Goal: Task Accomplishment & Management: Use online tool/utility

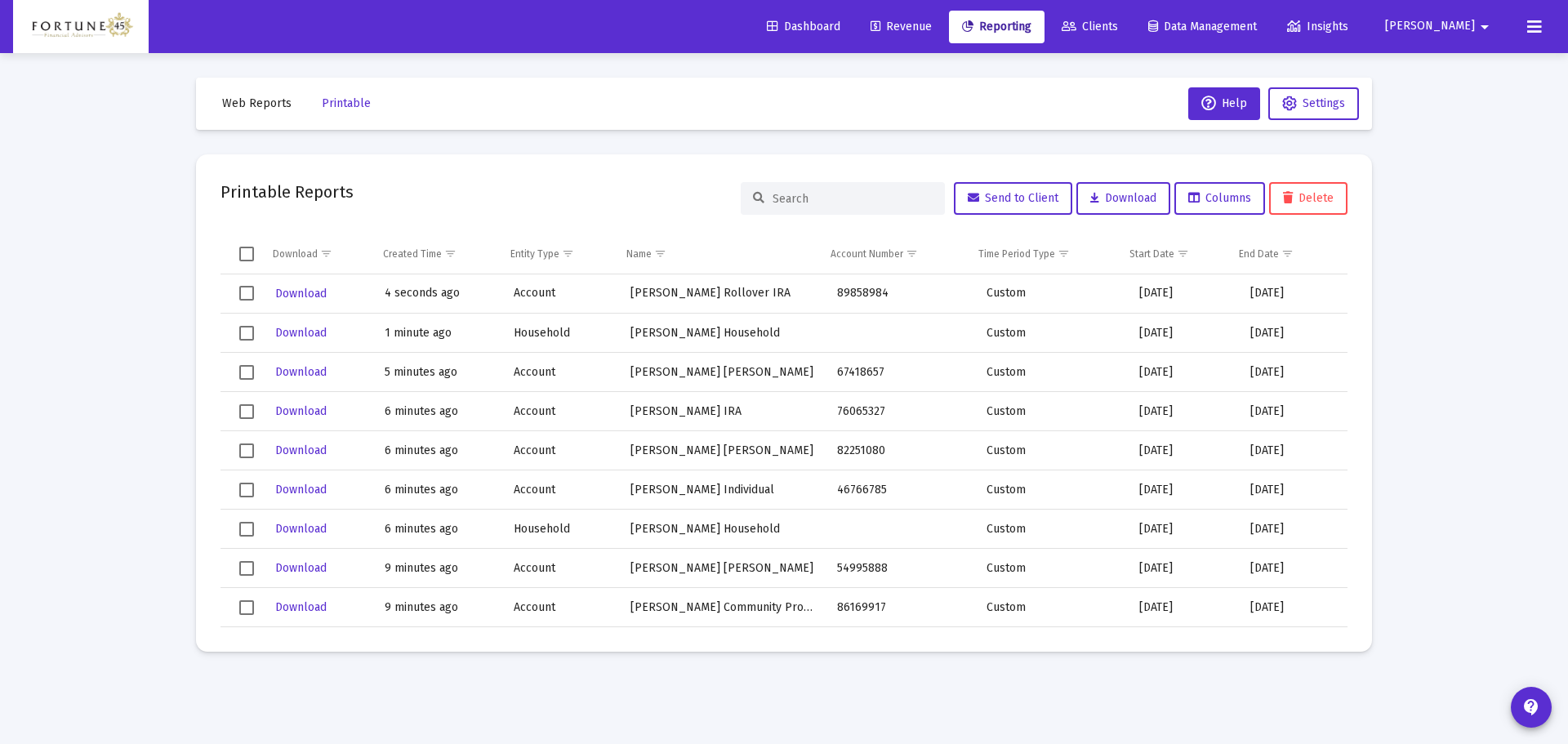
click at [1032, 33] on span "Reporting" at bounding box center [996, 26] width 69 height 13
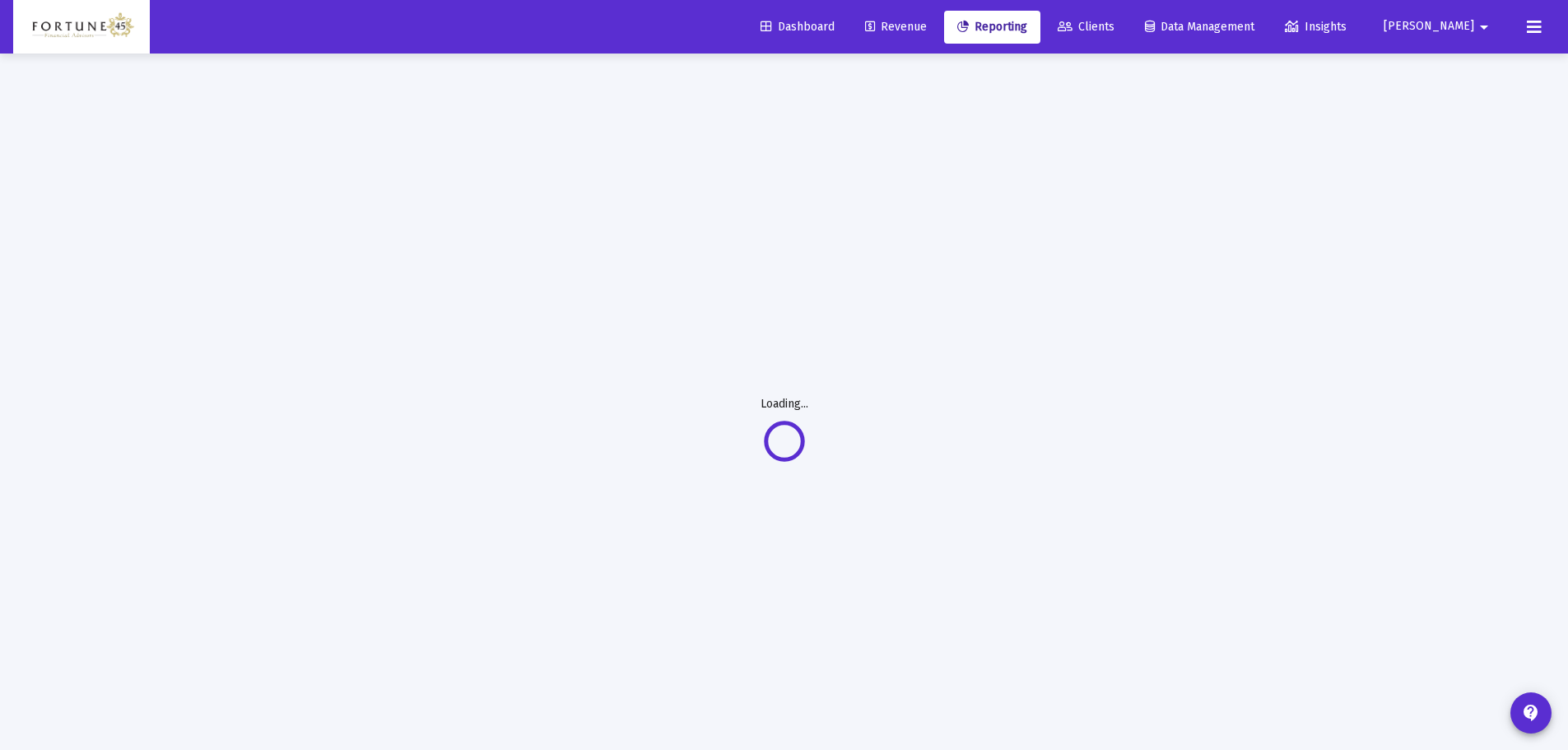
click at [835, 32] on span "Dashboard" at bounding box center [798, 26] width 74 height 14
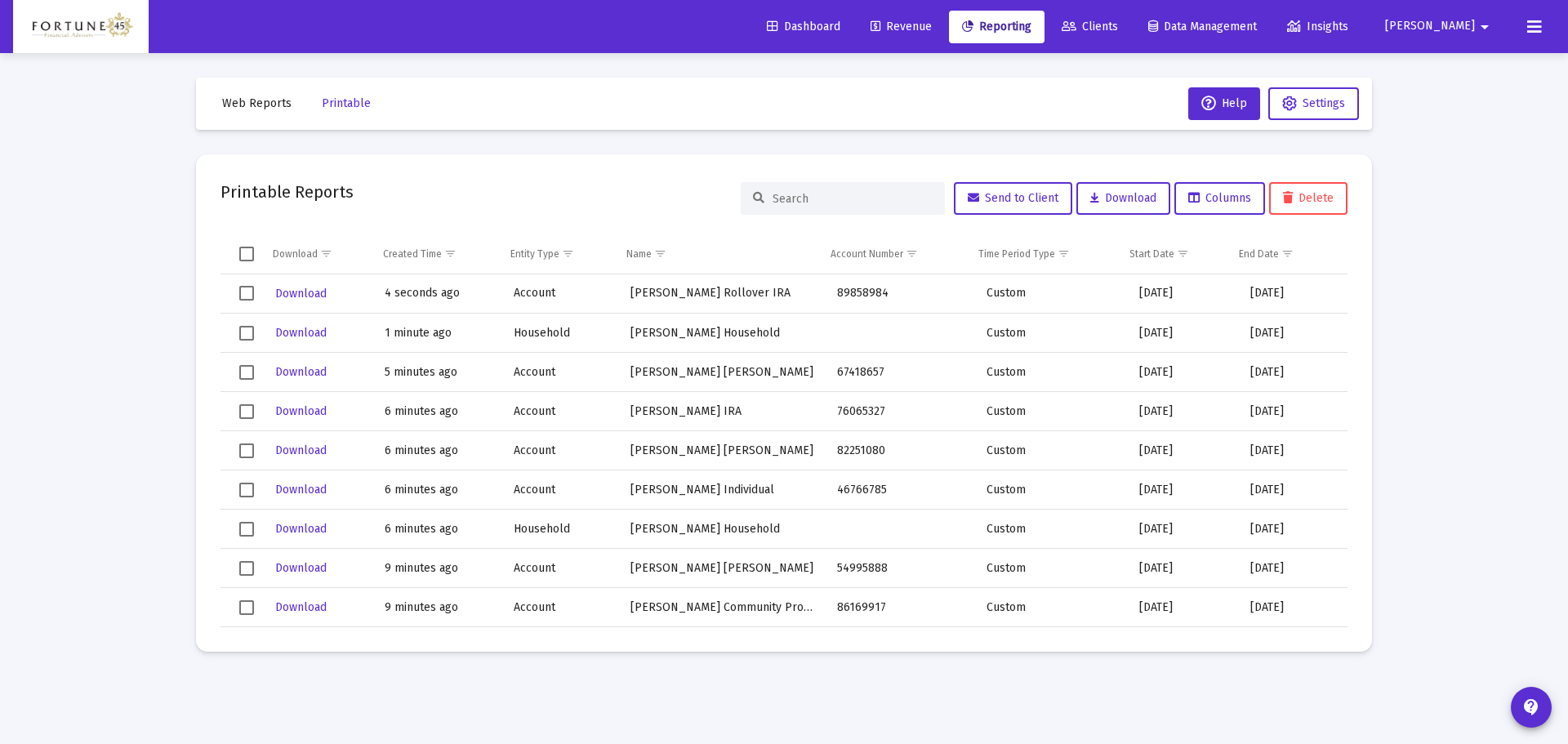
click at [779, 28] on icon at bounding box center [773, 27] width 12 height 12
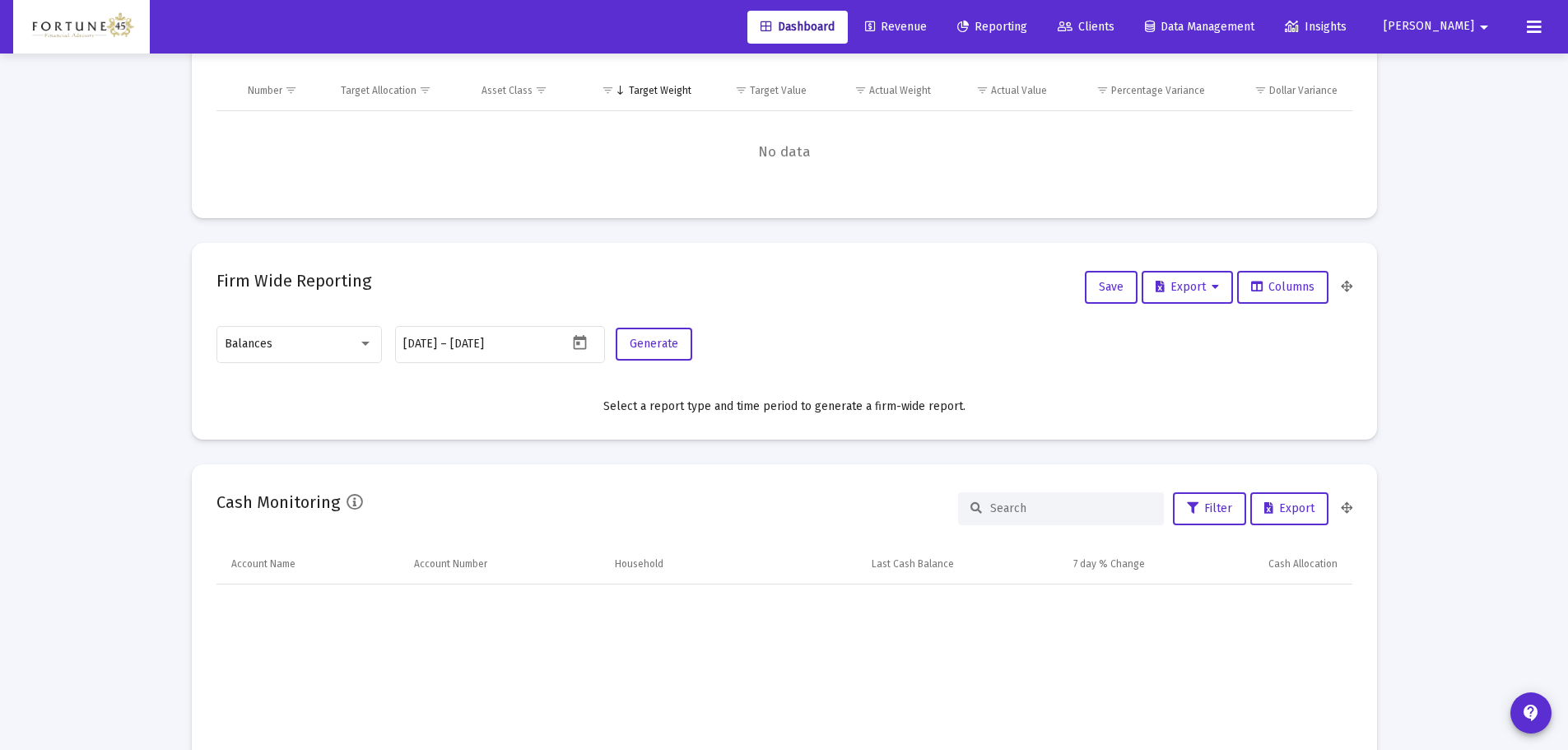
scroll to position [740, 0]
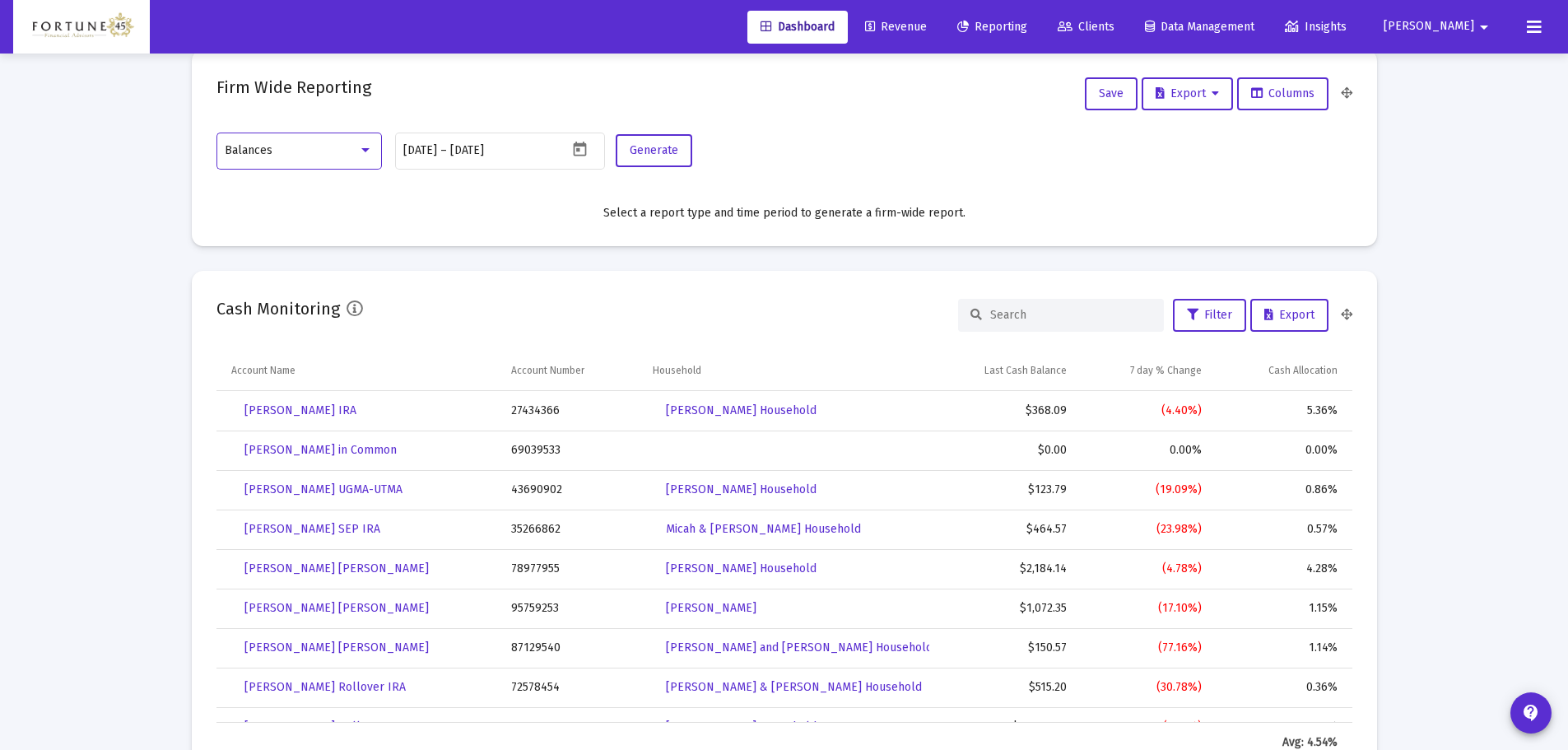
click at [319, 151] on div "Balances" at bounding box center [291, 151] width 133 height 14
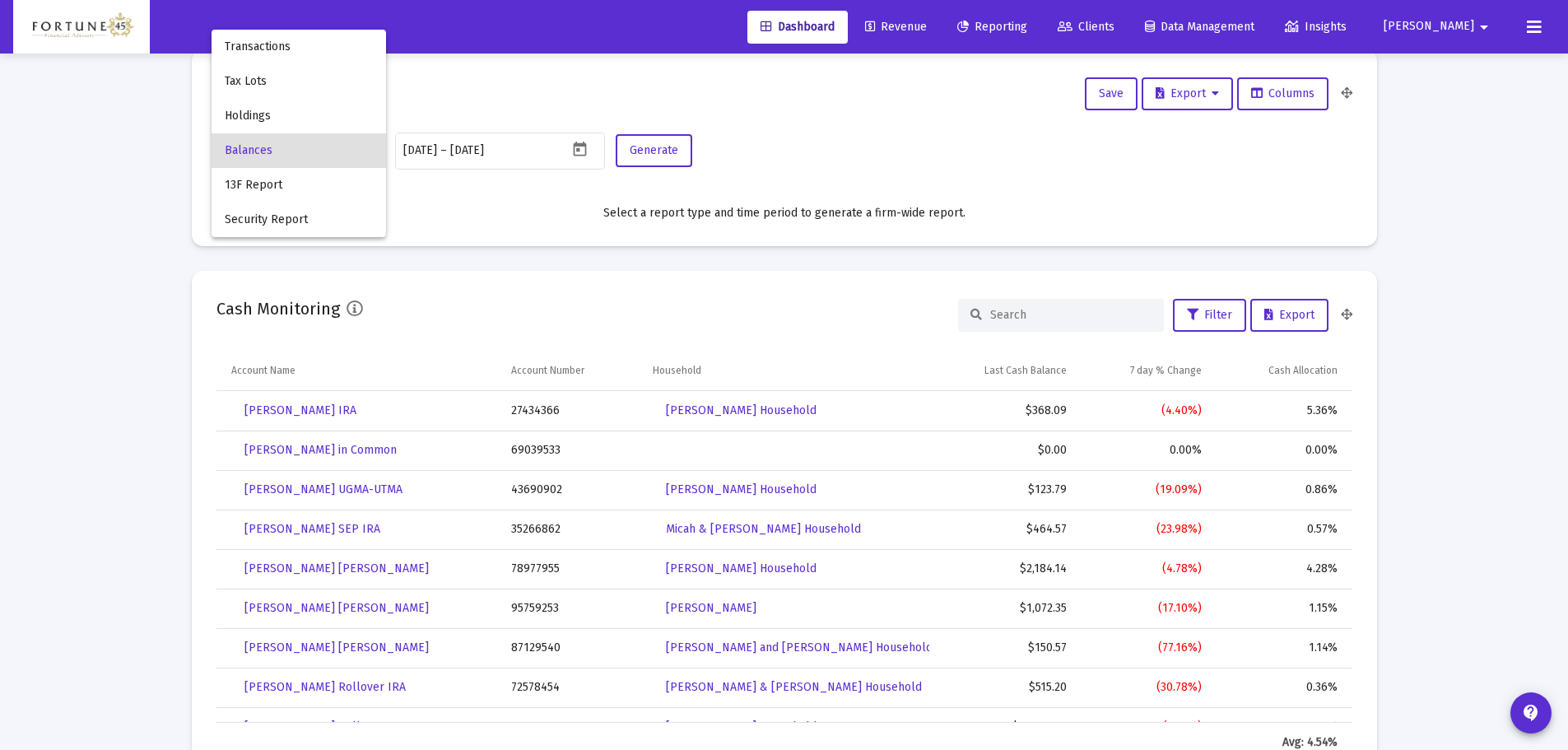
scroll to position [330, 531]
click at [308, 117] on span "Holdings" at bounding box center [298, 116] width 148 height 35
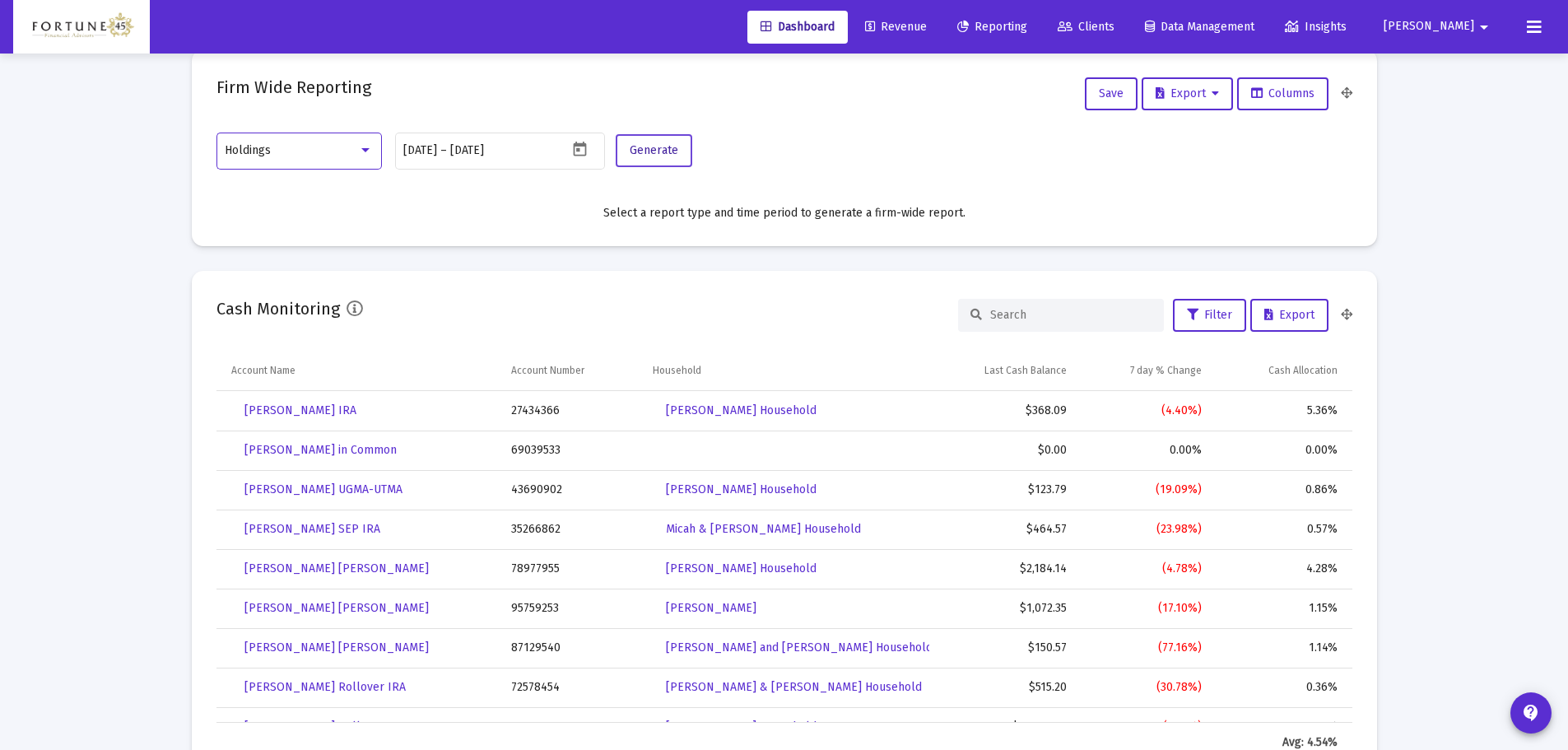
click at [645, 137] on button "Generate" at bounding box center [653, 151] width 76 height 33
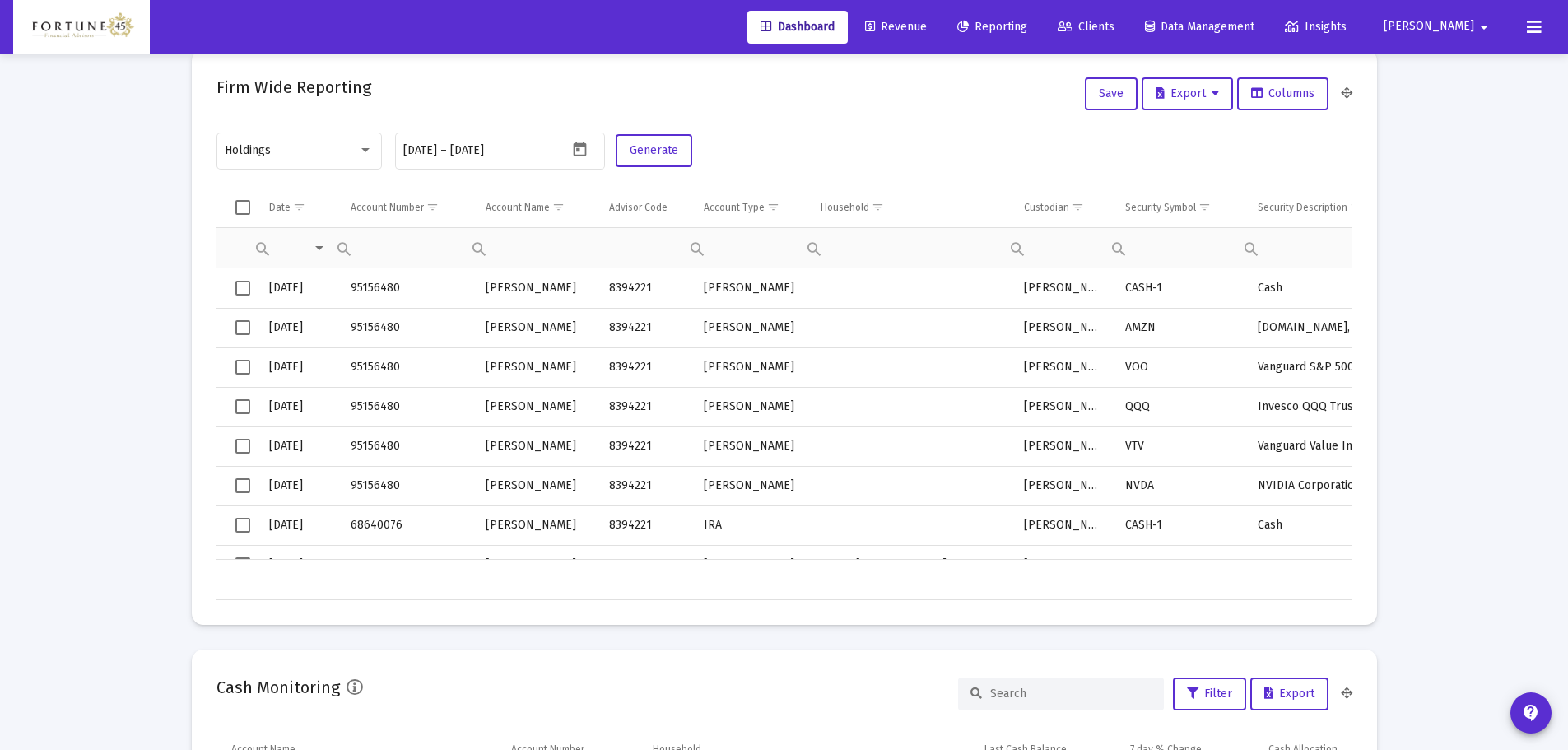
click at [1159, 243] on div "Contains Does not contain Starts with Ends with Equals Does not equal Reset" at bounding box center [1170, 245] width 132 height 40
click at [1117, 249] on div "Contains Does not contain Starts with Ends with Equals Does not equal Reset" at bounding box center [1118, 247] width 30 height 40
click at [1120, 252] on div "Contains Does not contain Starts with Ends with Equals Does not equal Reset" at bounding box center [1118, 247] width 30 height 40
click at [1175, 389] on span "Equals" at bounding box center [1171, 392] width 40 height 14
type input "FIHB"
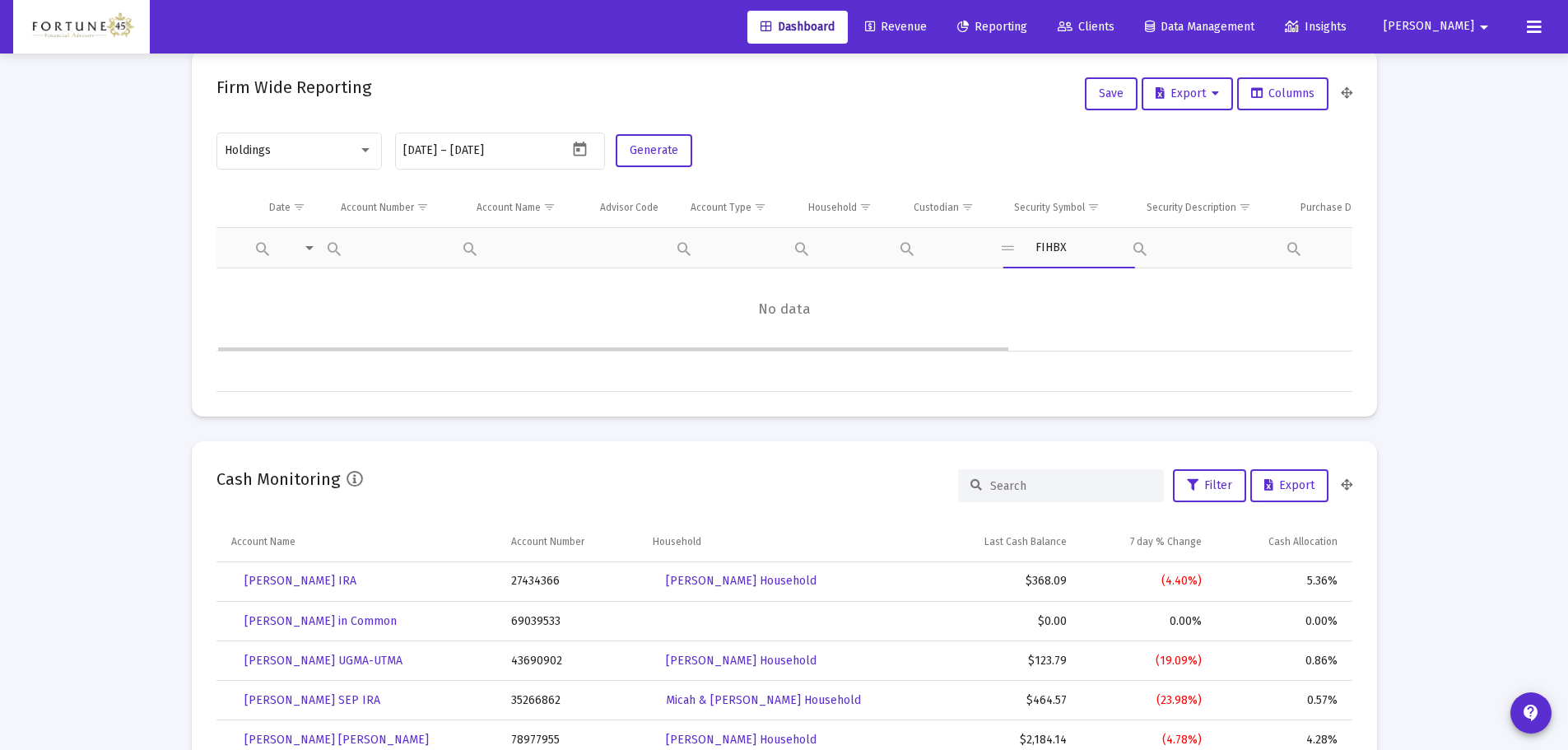
type input "FIHBX"
type input "F"
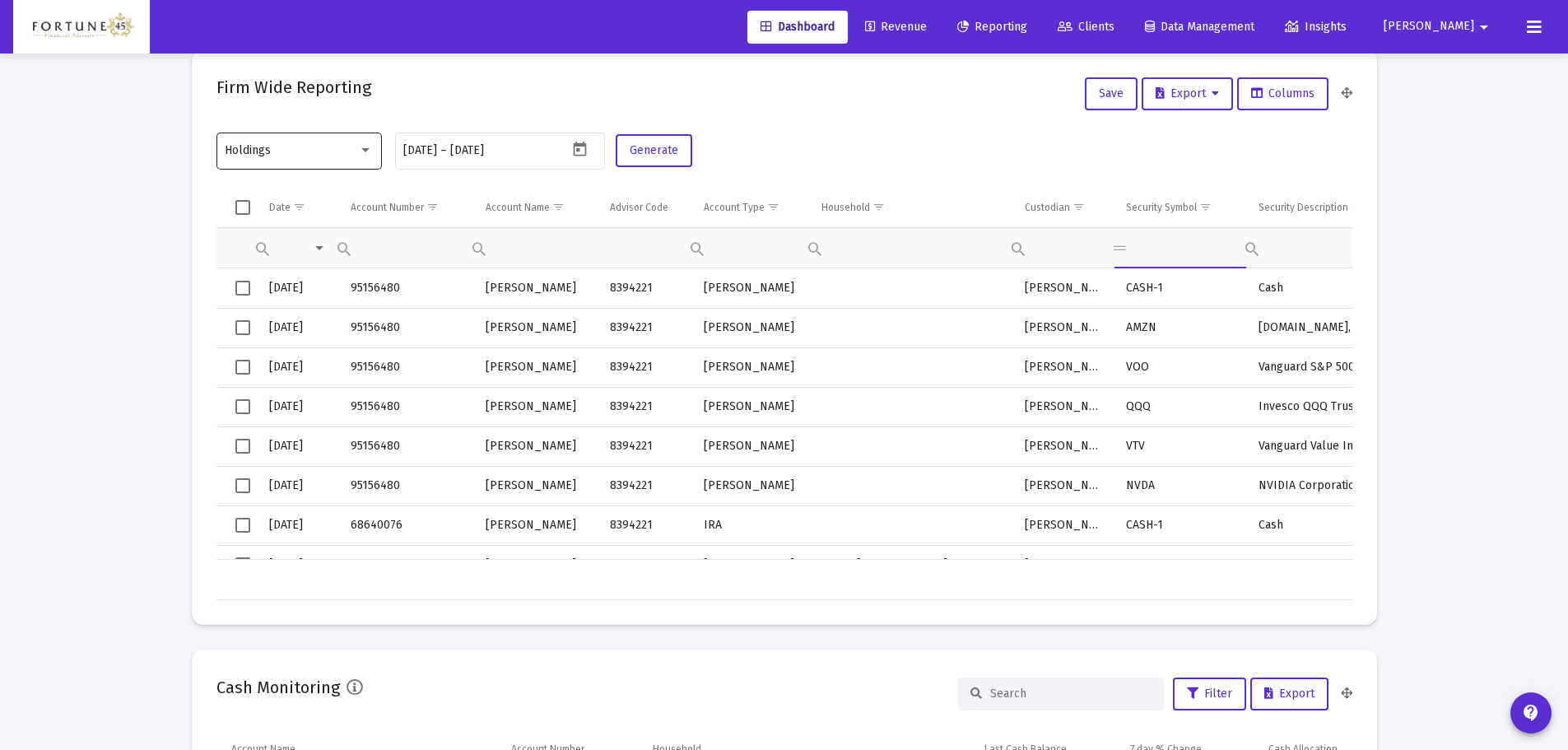
click at [328, 131] on div "Holdings" at bounding box center [298, 151] width 148 height 41
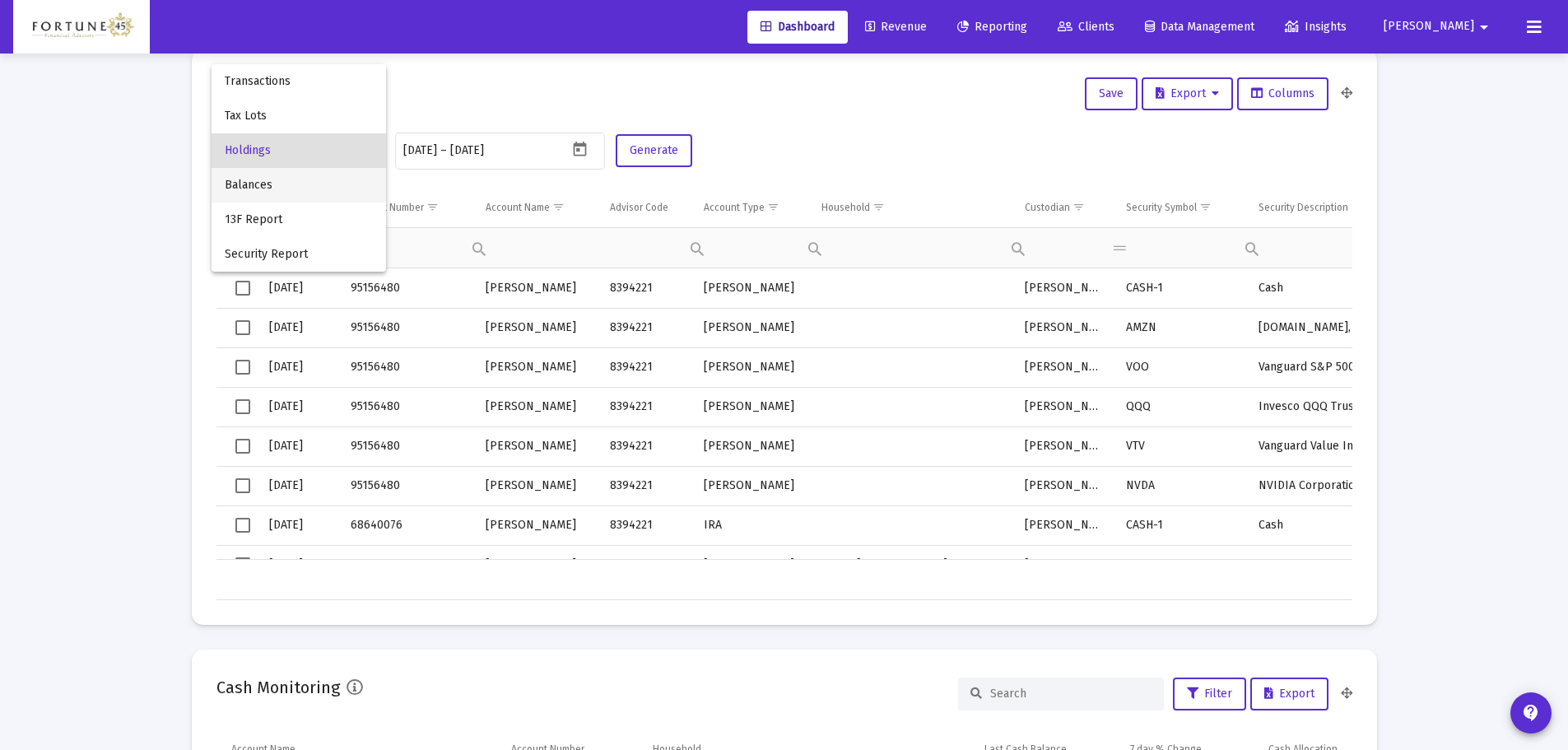
click at [285, 190] on span "Balances" at bounding box center [298, 186] width 148 height 35
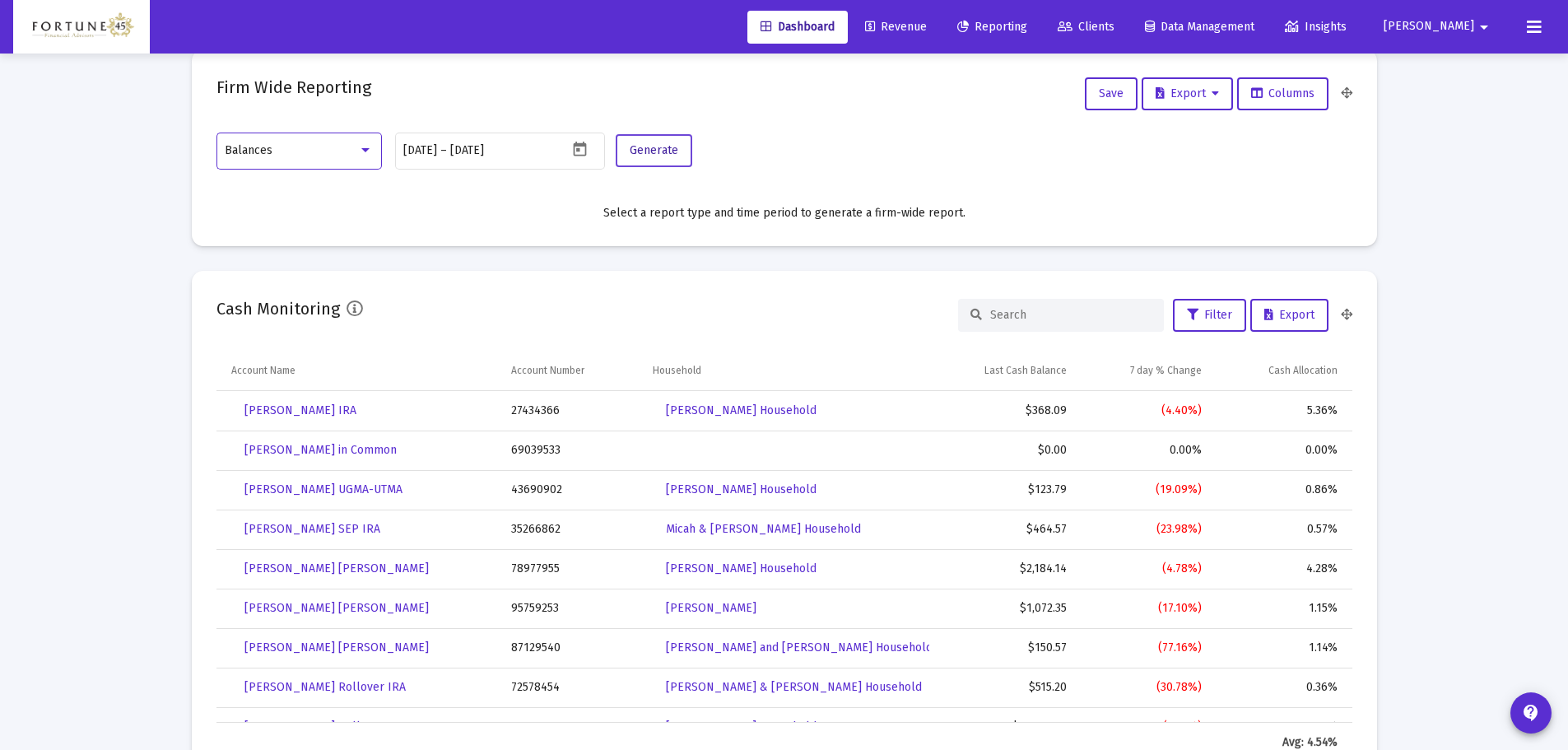
click at [627, 152] on button "Generate" at bounding box center [653, 151] width 76 height 33
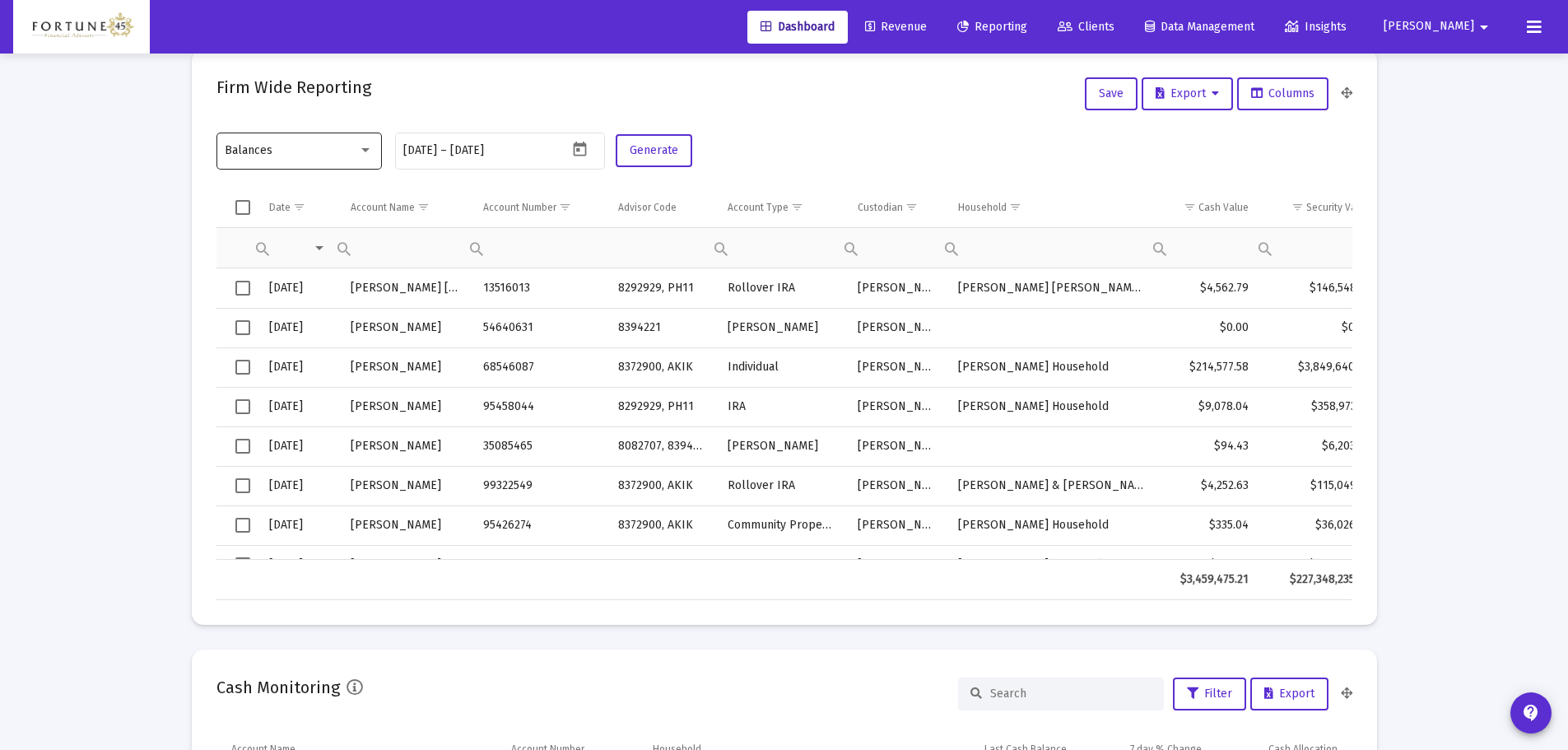
click at [282, 137] on div "Balances" at bounding box center [298, 151] width 148 height 41
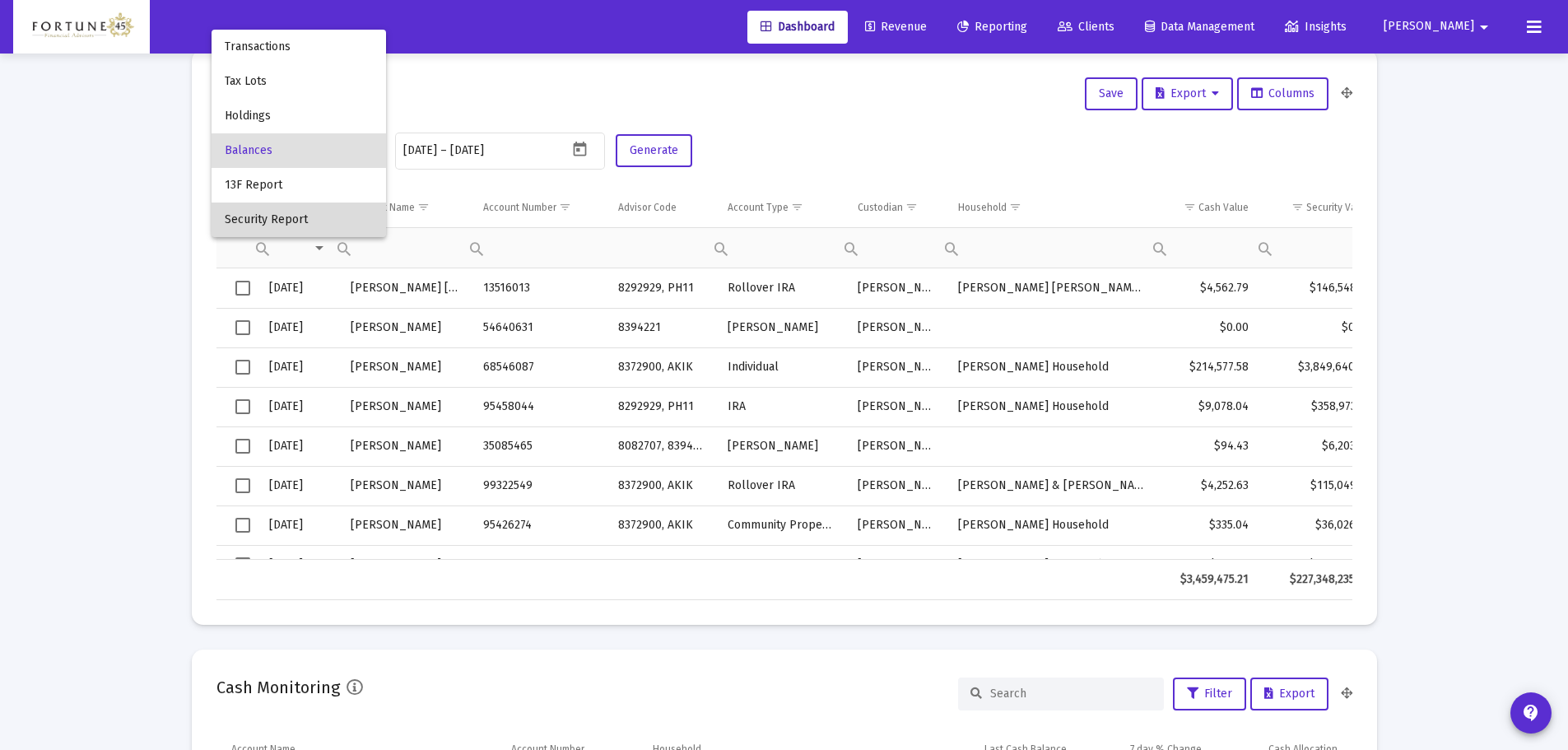
click at [299, 226] on span "Security Report" at bounding box center [298, 219] width 148 height 35
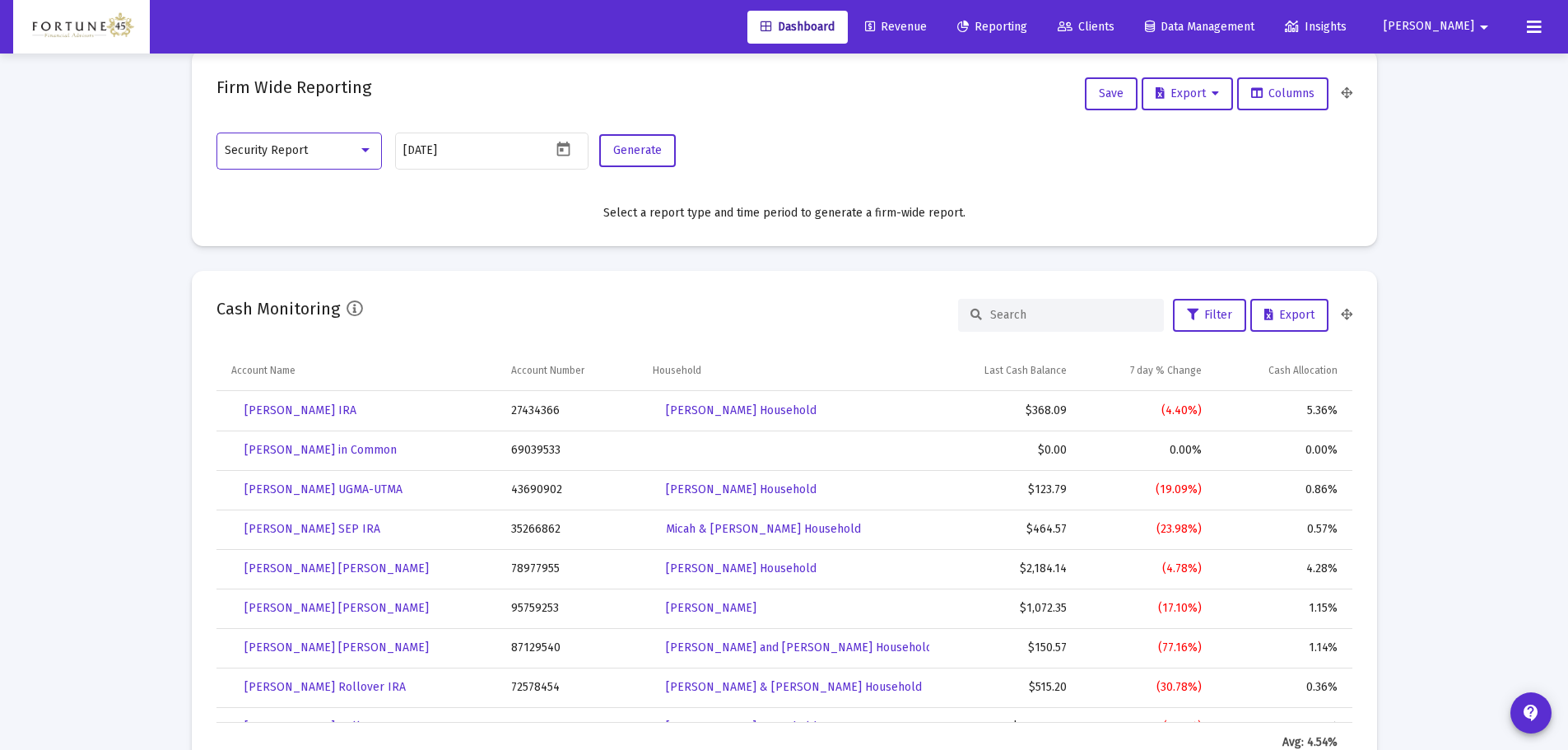
click at [360, 153] on div at bounding box center [364, 150] width 15 height 14
click at [297, 226] on span "Holdings" at bounding box center [298, 231] width 148 height 35
click at [682, 154] on button "Generate" at bounding box center [653, 151] width 76 height 33
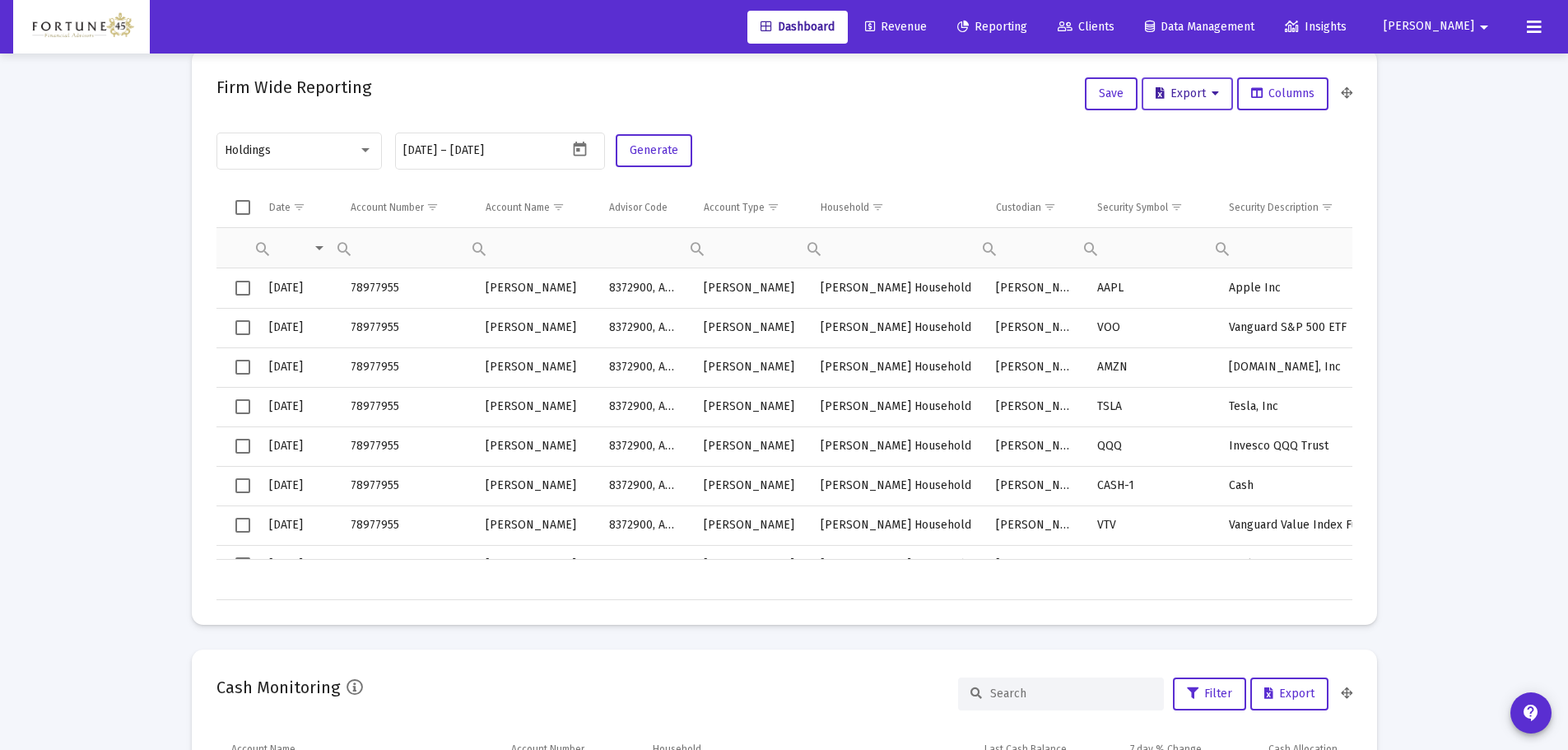
click at [1188, 89] on span "Export" at bounding box center [1188, 93] width 64 height 14
click at [1187, 135] on button "Export All Rows" at bounding box center [1191, 136] width 112 height 40
